Goal: Transaction & Acquisition: Purchase product/service

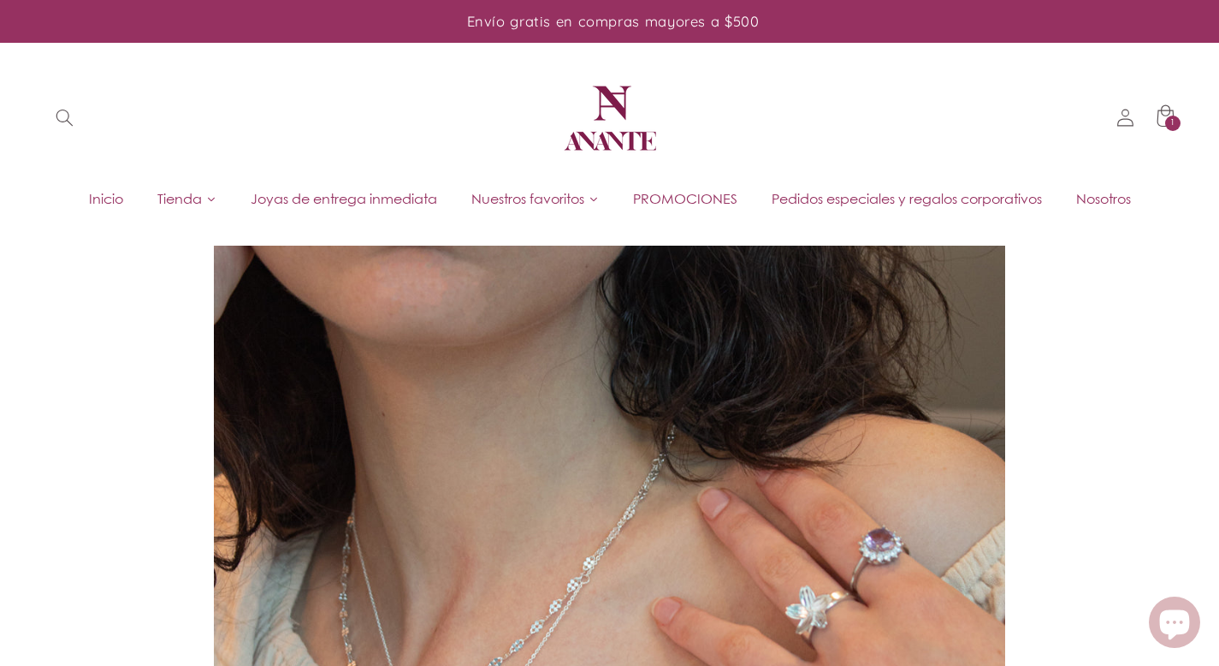
click at [48, 111] on span "Búsqueda" at bounding box center [64, 117] width 39 height 39
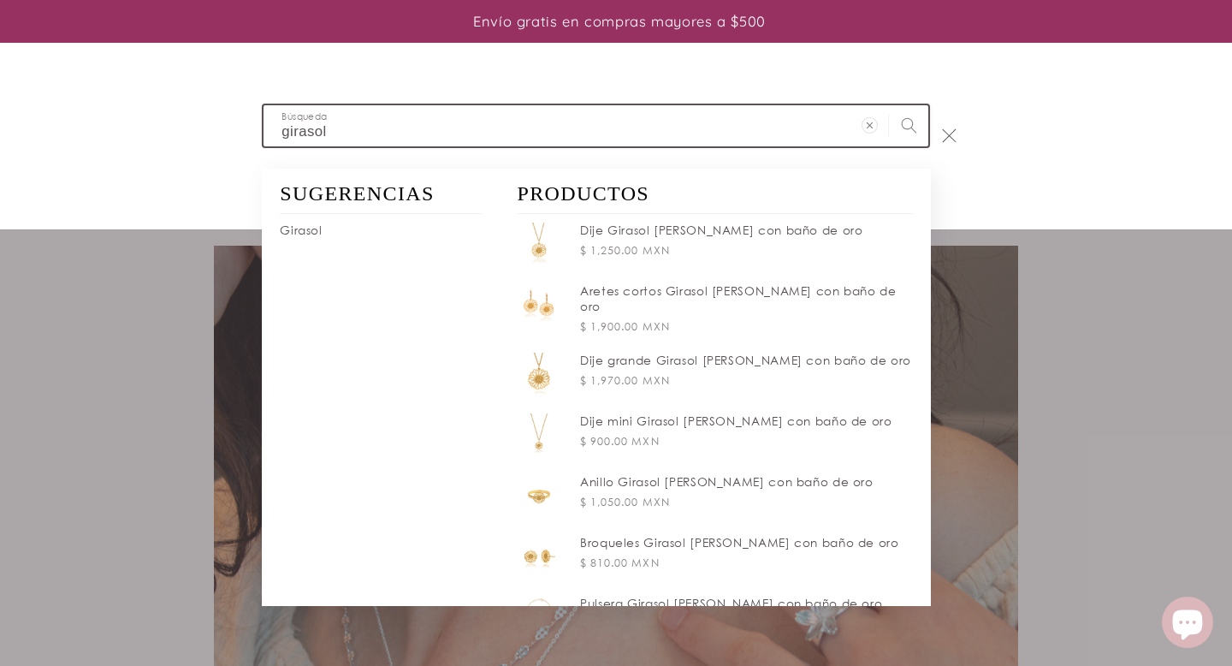
type input "girasol"
click at [889, 105] on button "Búsqueda" at bounding box center [908, 124] width 39 height 39
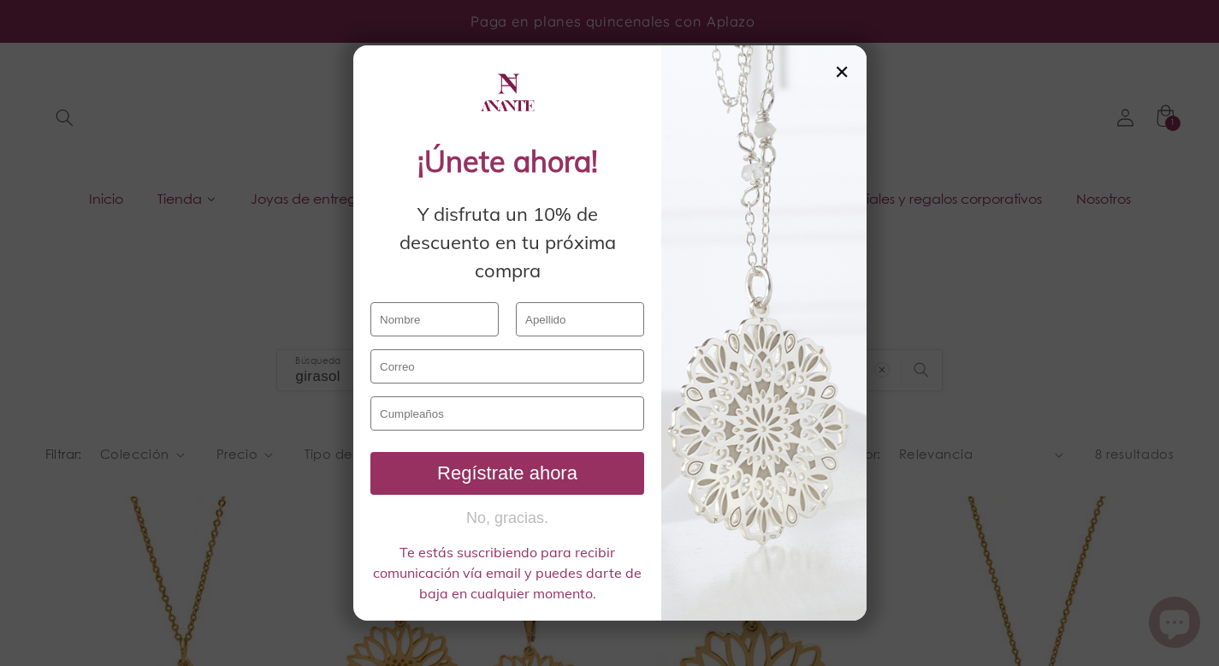
click at [846, 64] on div "✕" at bounding box center [841, 71] width 15 height 19
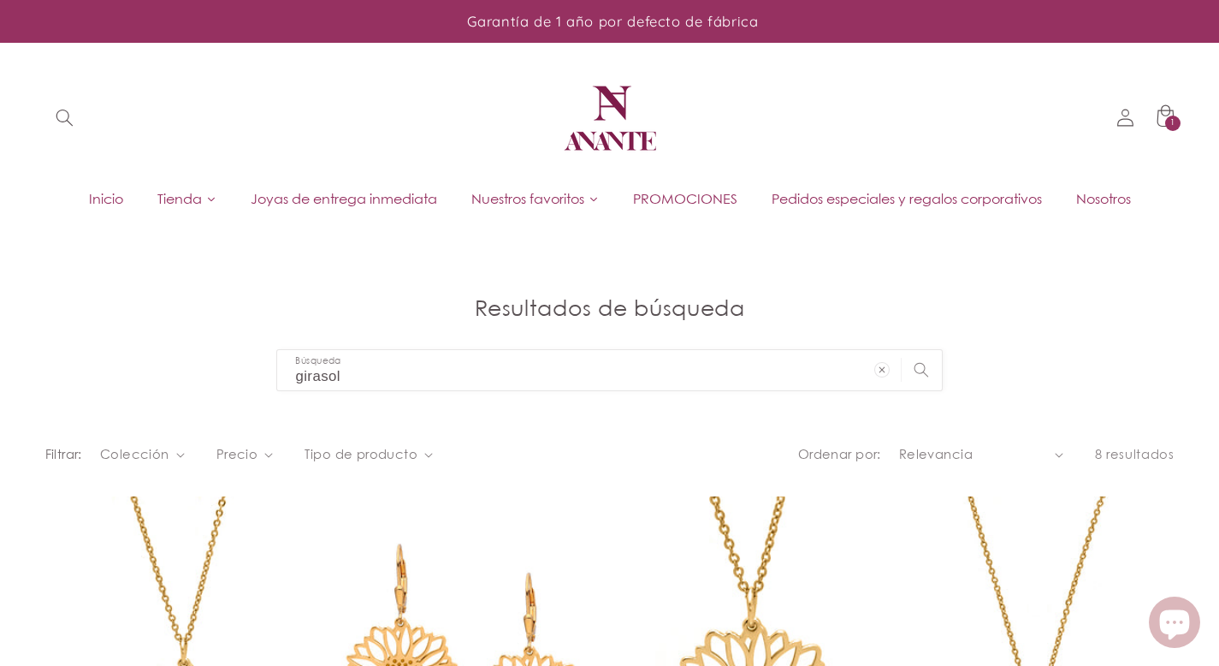
click at [92, 194] on span "Inicio" at bounding box center [106, 198] width 34 height 19
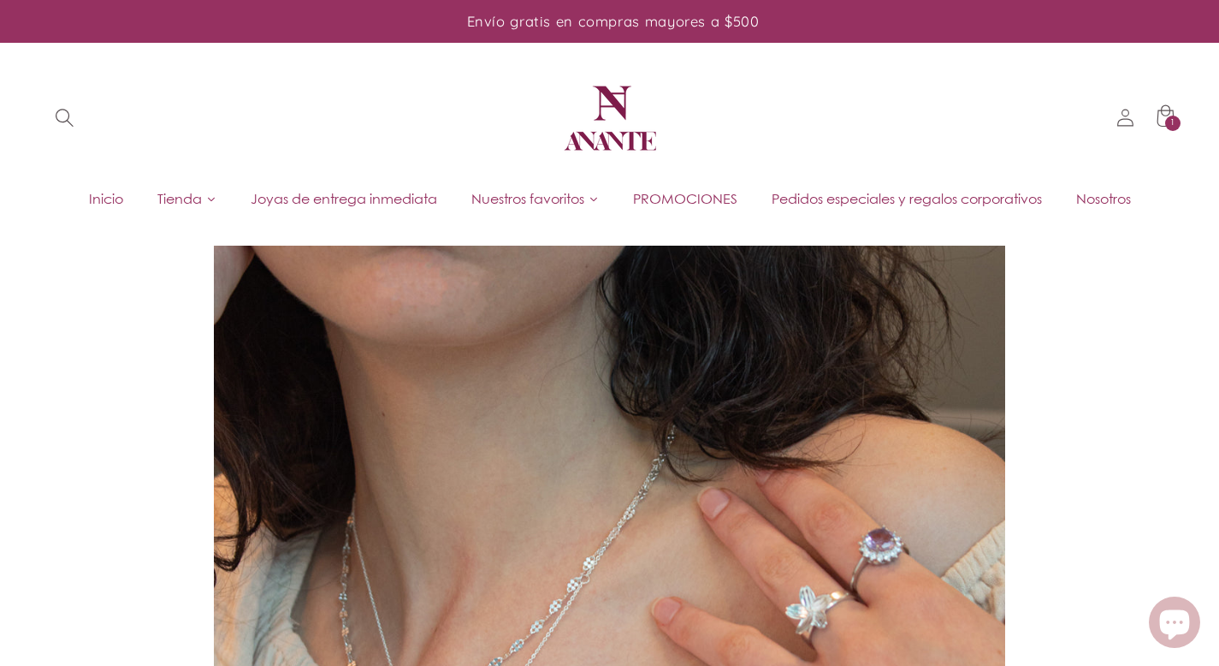
click at [79, 116] on header "Inicio Tienda Joyas de entrega inmediata PROMOCIONES Pedidos especiales y regal…" at bounding box center [609, 136] width 1219 height 186
click at [76, 116] on span "Búsqueda" at bounding box center [64, 117] width 39 height 39
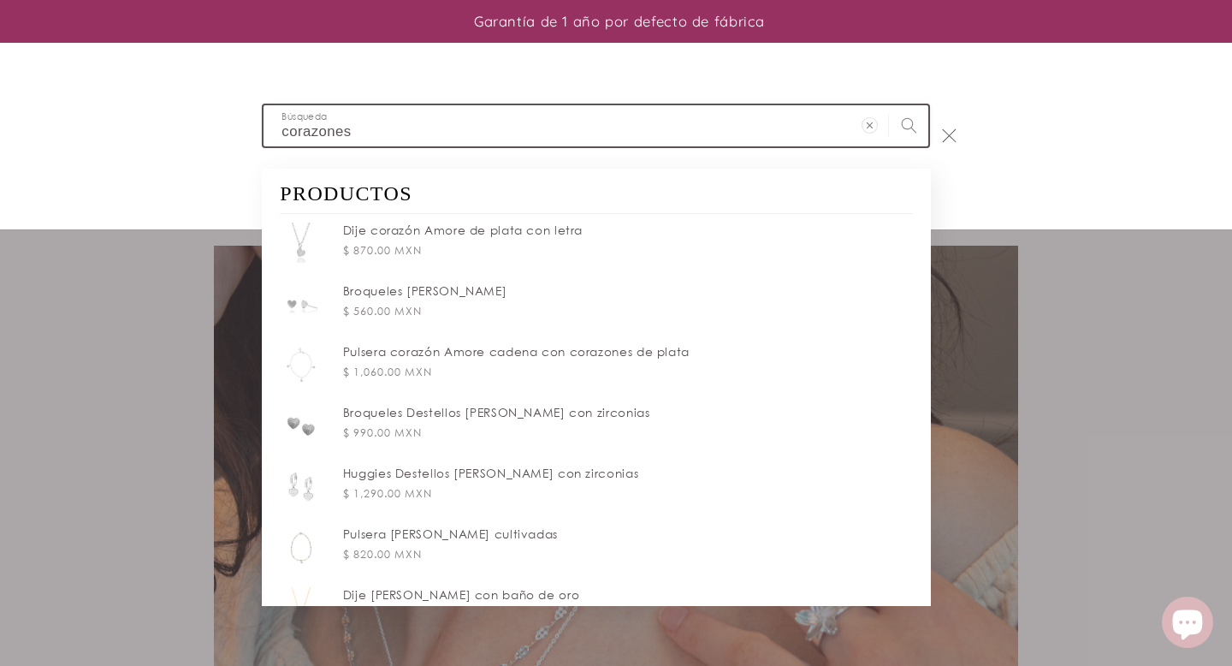
type input "corazones"
click at [889, 105] on button "Búsqueda" at bounding box center [908, 124] width 39 height 39
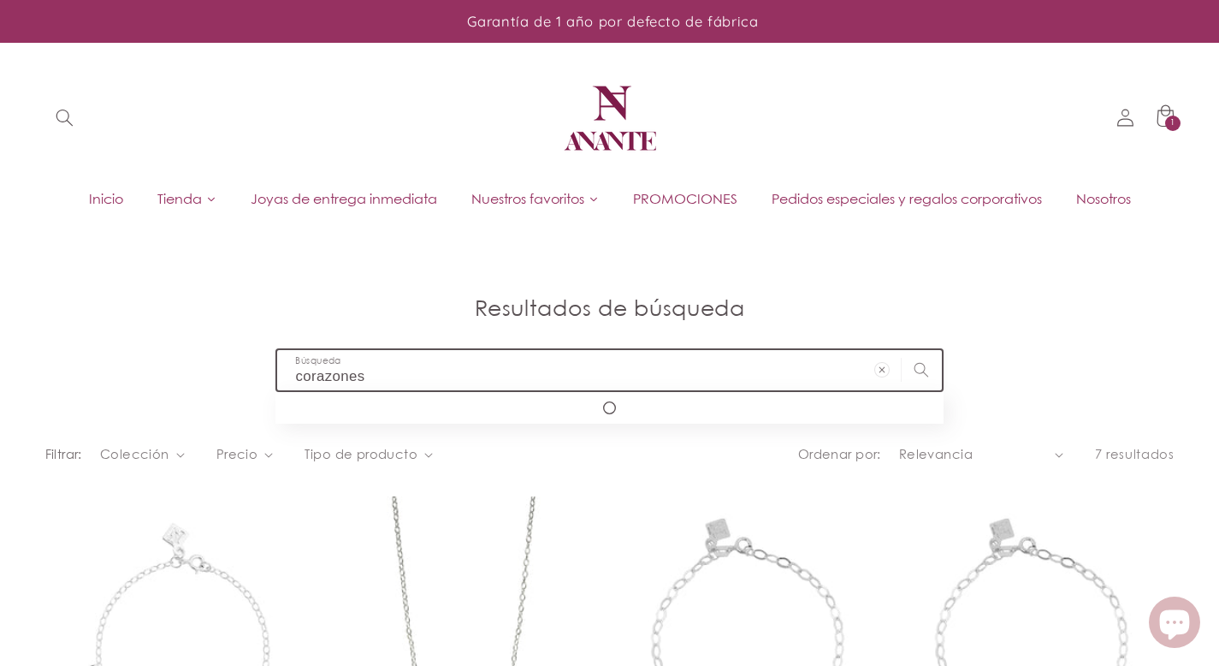
click at [384, 374] on input "corazones" at bounding box center [609, 370] width 664 height 40
